Goal: Task Accomplishment & Management: Use online tool/utility

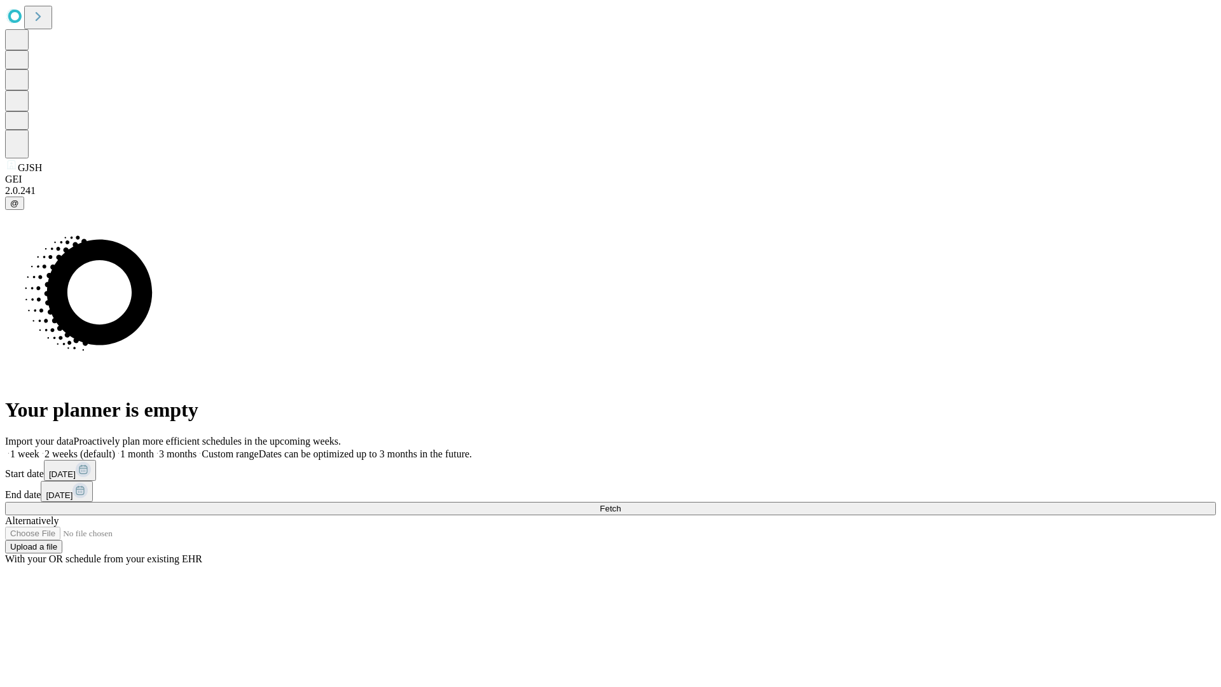
click at [621, 504] on span "Fetch" at bounding box center [610, 509] width 21 height 10
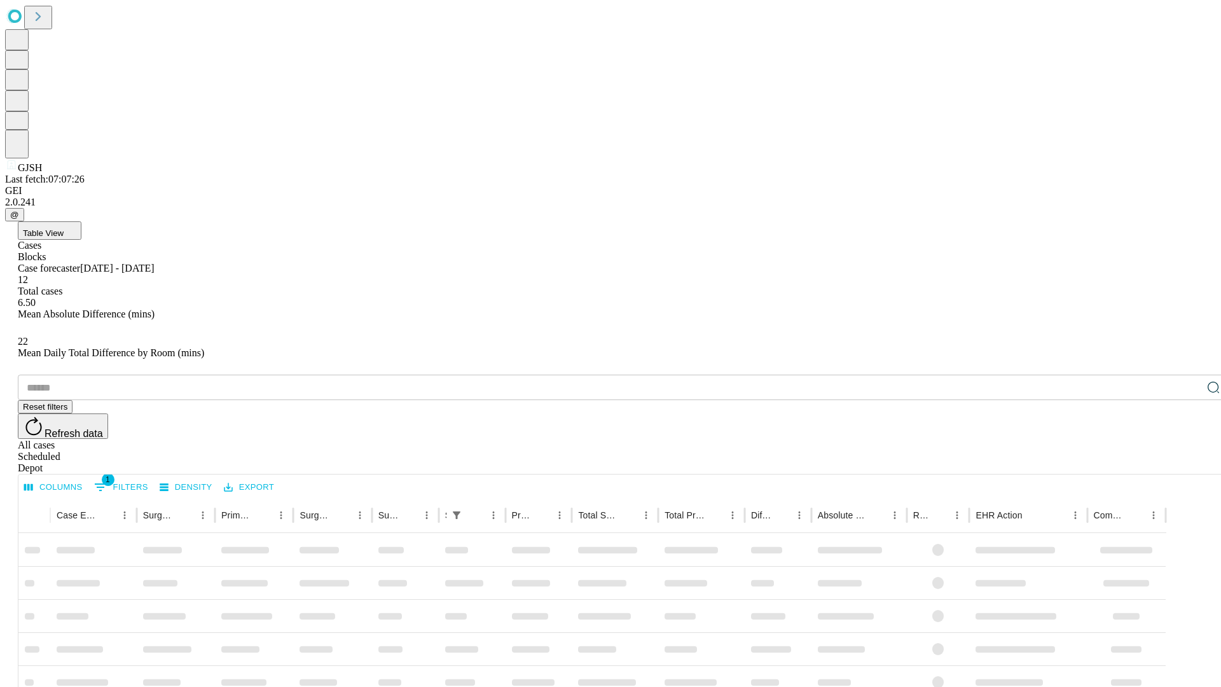
click at [1188, 462] on div "Depot" at bounding box center [623, 467] width 1211 height 11
